Goal: Task Accomplishment & Management: Manage account settings

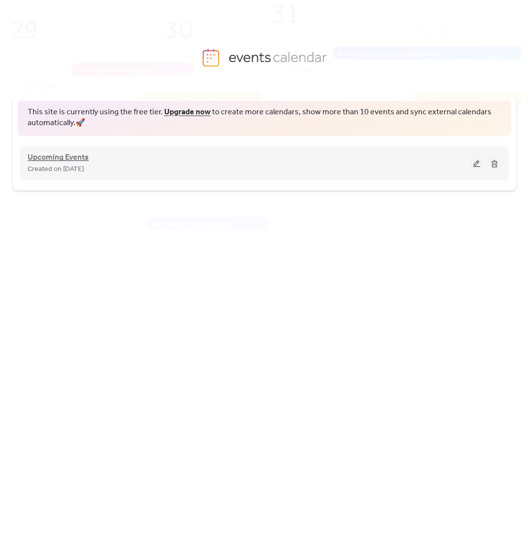
click at [70, 161] on span "Upcoming Events" at bounding box center [58, 158] width 61 height 12
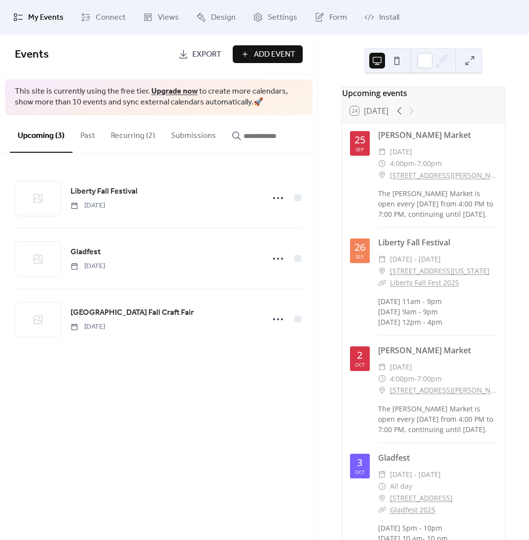
click at [136, 137] on button "Recurring (2)" at bounding box center [133, 133] width 60 height 36
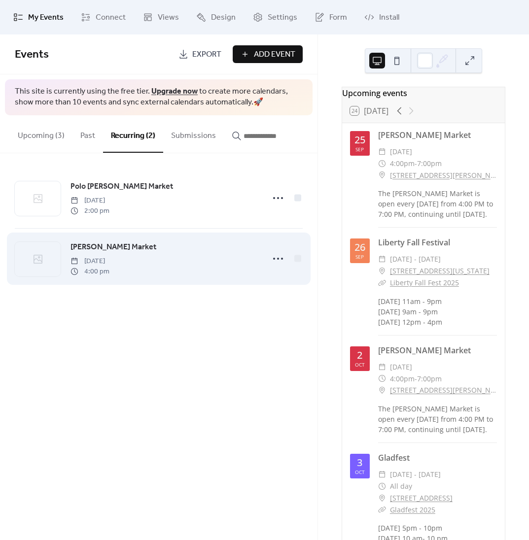
click at [124, 245] on span "[PERSON_NAME] Market" at bounding box center [113, 247] width 86 height 12
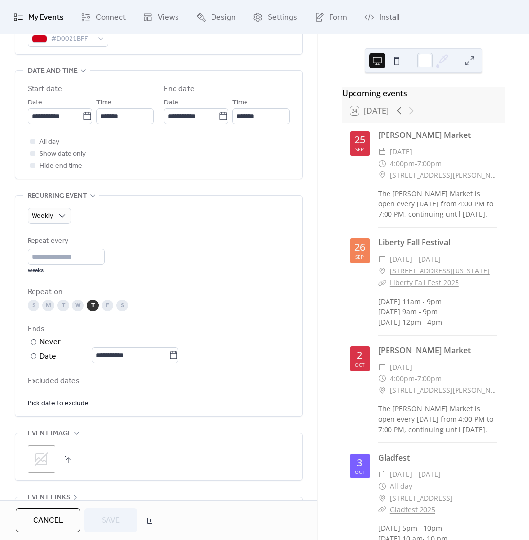
scroll to position [407, 0]
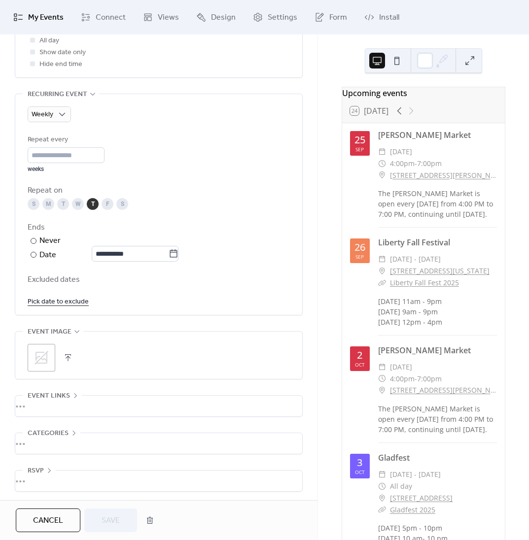
click at [76, 302] on link "Pick date to exclude" at bounding box center [58, 301] width 61 height 12
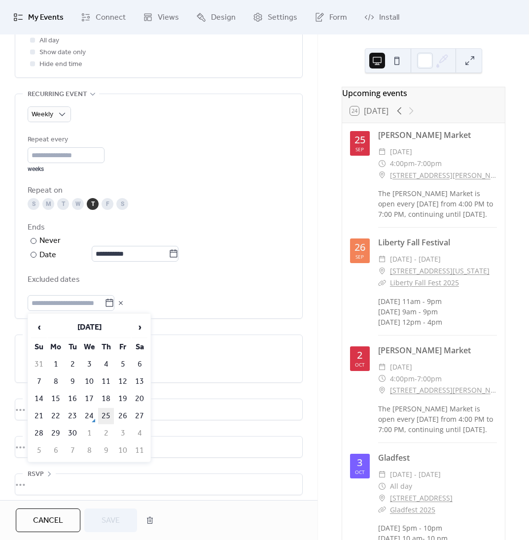
click at [103, 418] on td "25" at bounding box center [106, 416] width 16 height 16
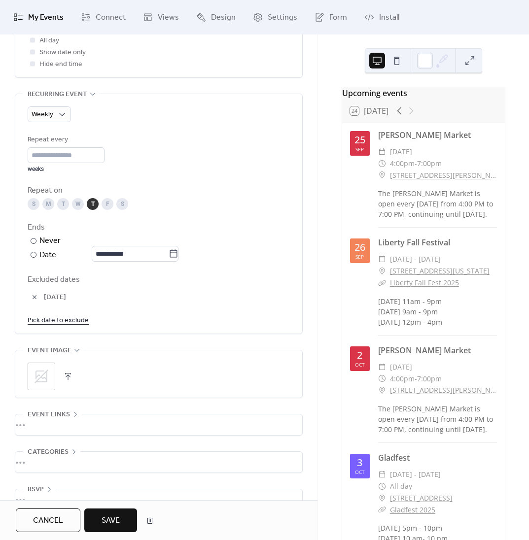
click at [109, 522] on span "Save" at bounding box center [111, 521] width 18 height 12
